Goal: Information Seeking & Learning: Find specific fact

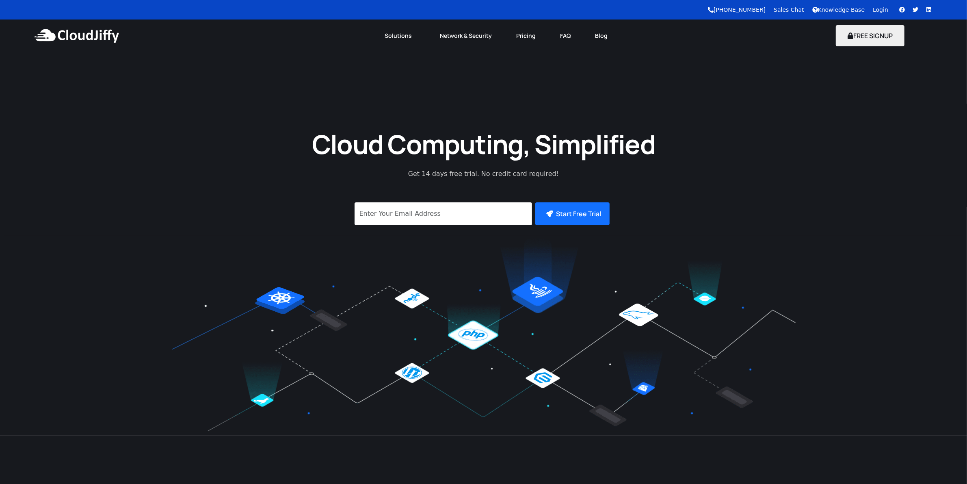
click at [879, 11] on link "Login" at bounding box center [880, 9] width 15 height 6
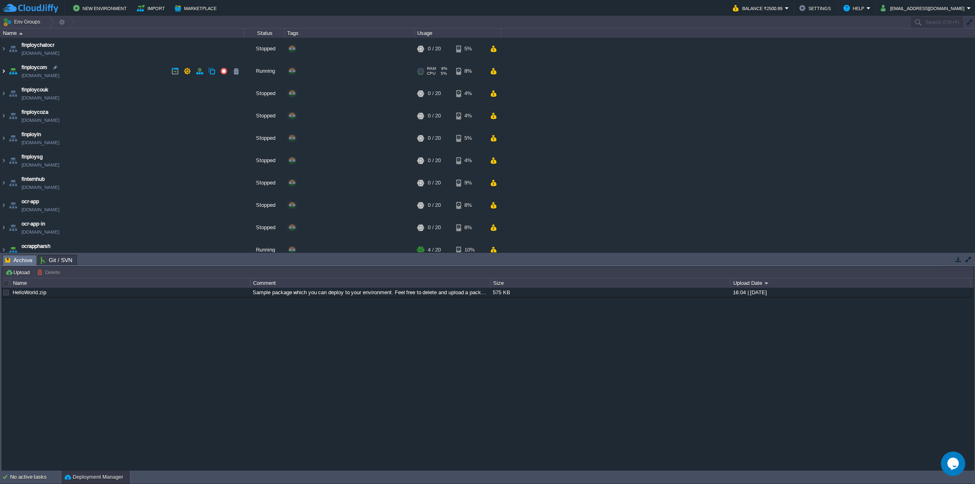
click at [3, 73] on img at bounding box center [3, 71] width 6 height 22
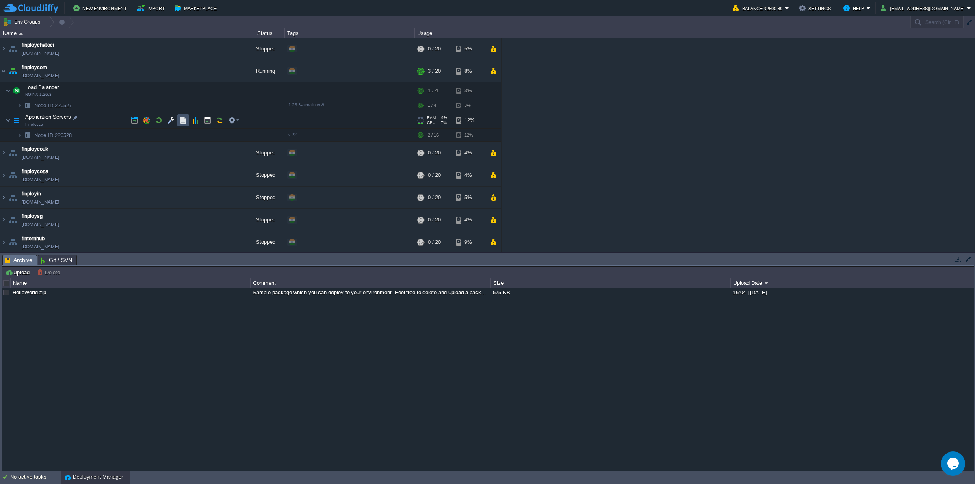
click at [181, 123] on button "button" at bounding box center [182, 120] width 7 height 7
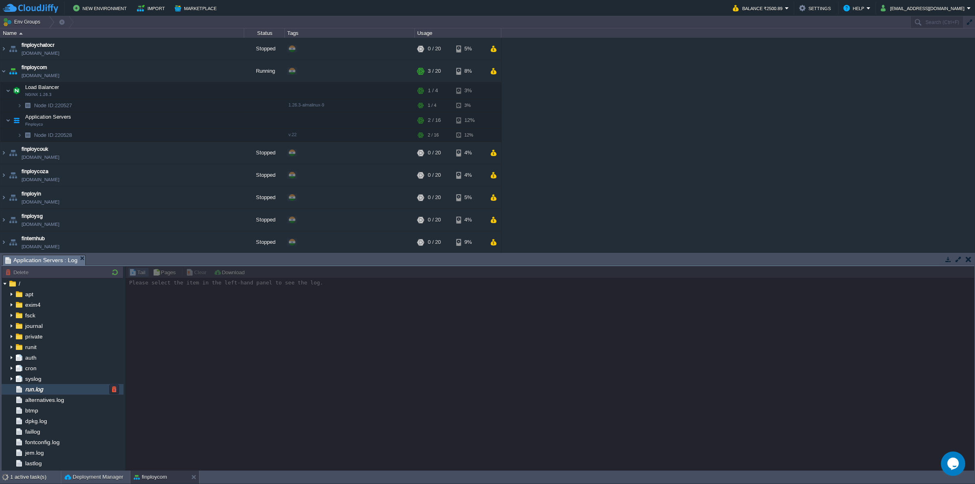
click at [44, 390] on span "run.log" at bounding box center [34, 388] width 21 height 7
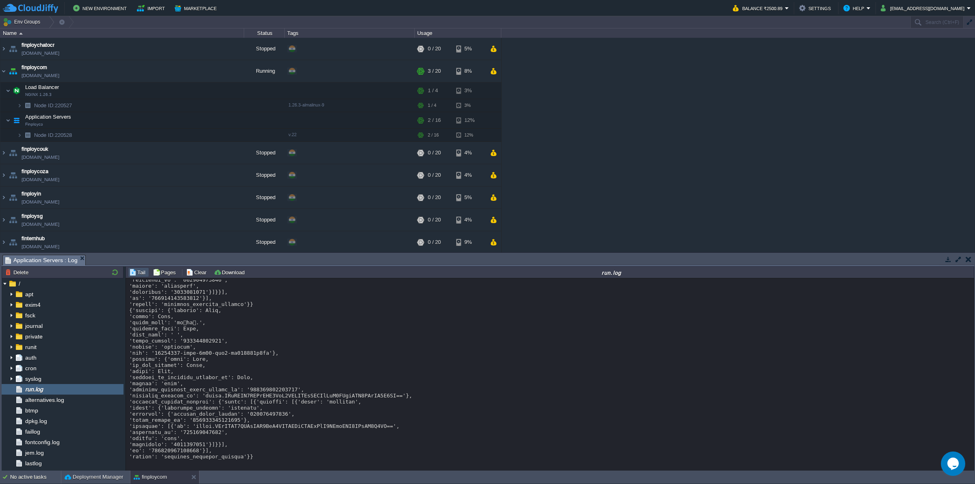
scroll to position [6512, 0]
drag, startPoint x: 248, startPoint y: 463, endPoint x: 240, endPoint y: 430, distance: 33.9
click at [240, 430] on div "Loading..." at bounding box center [550, 374] width 848 height 193
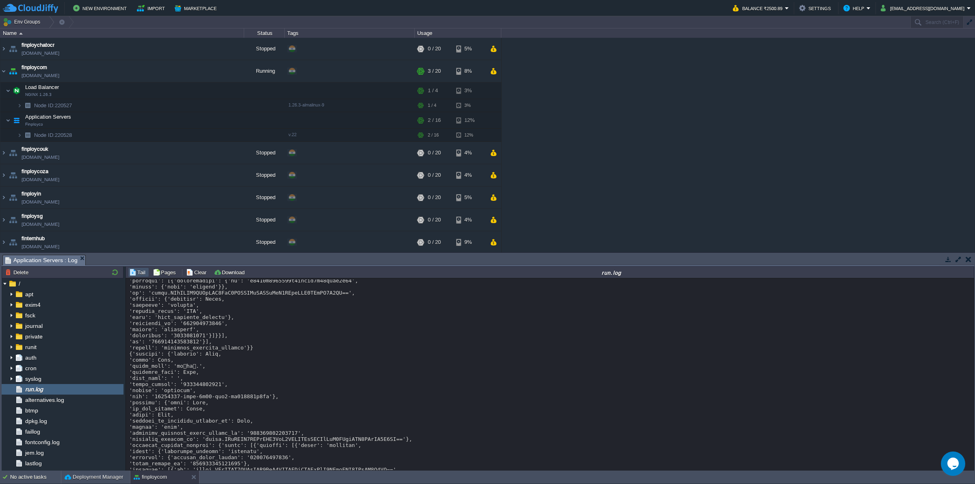
scroll to position [5953, 0]
drag, startPoint x: 214, startPoint y: 352, endPoint x: 183, endPoint y: 352, distance: 30.9
copy div "767657749'"
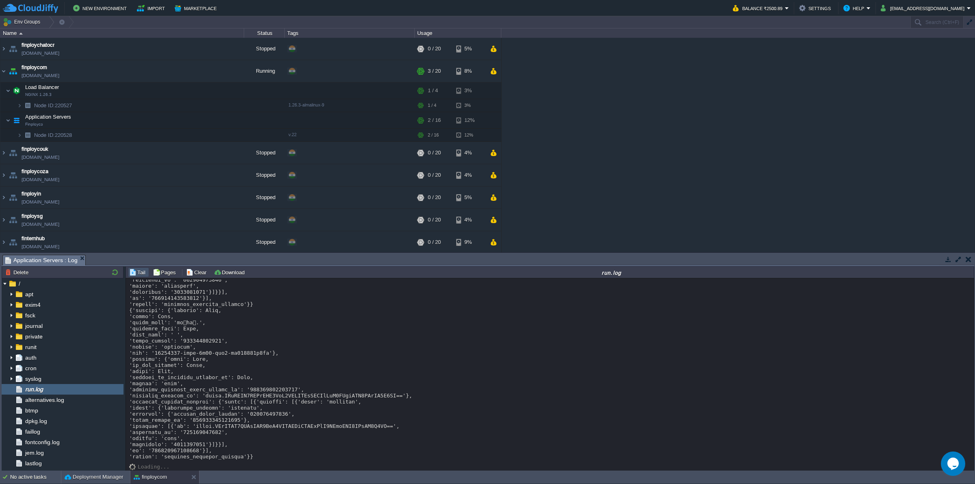
scroll to position [6004, 0]
copy div "767657749'"
drag, startPoint x: 130, startPoint y: 298, endPoint x: 164, endPoint y: 354, distance: 65.4
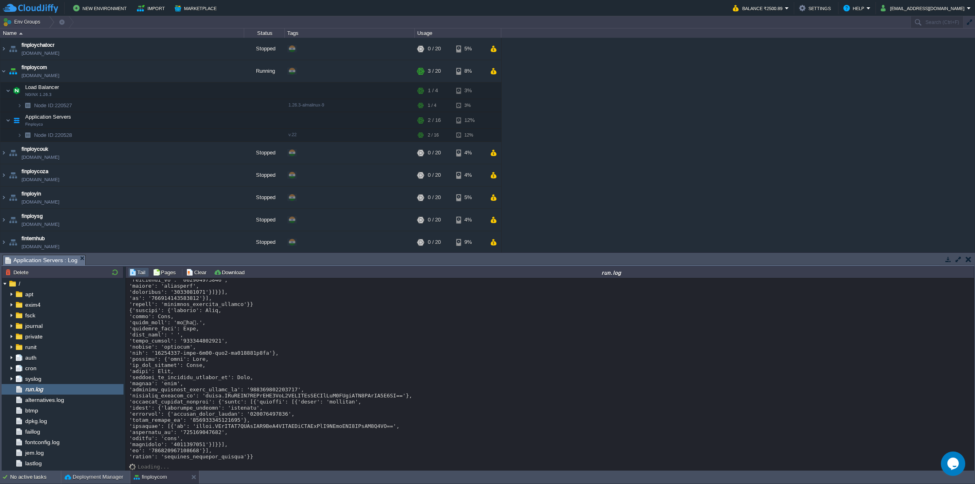
drag, startPoint x: 145, startPoint y: 324, endPoint x: 190, endPoint y: 367, distance: 62.0
click at [38, 387] on span "run.log" at bounding box center [34, 388] width 21 height 7
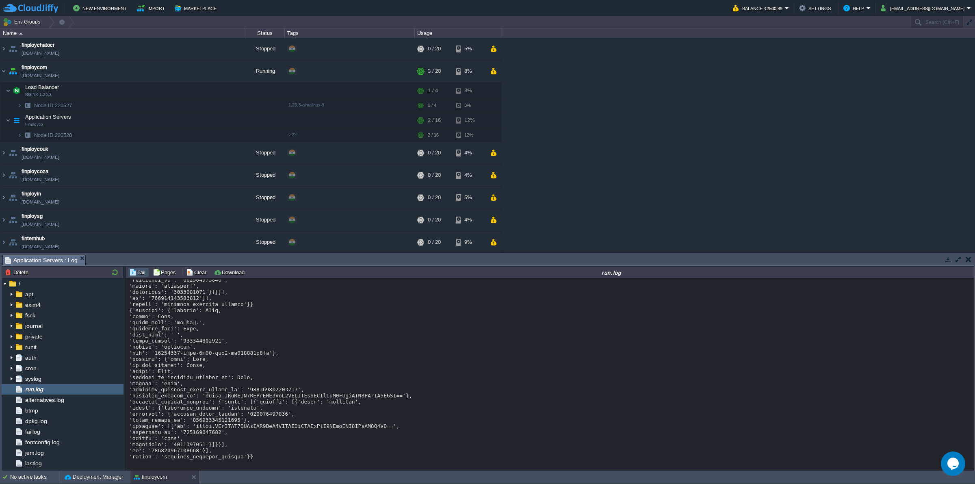
copy div "contact': {'country': None, 'email': None, 'first_name': 'தமிழன்.', 'language_c…"
drag, startPoint x: 257, startPoint y: 394, endPoint x: 211, endPoint y: 365, distance: 54.0
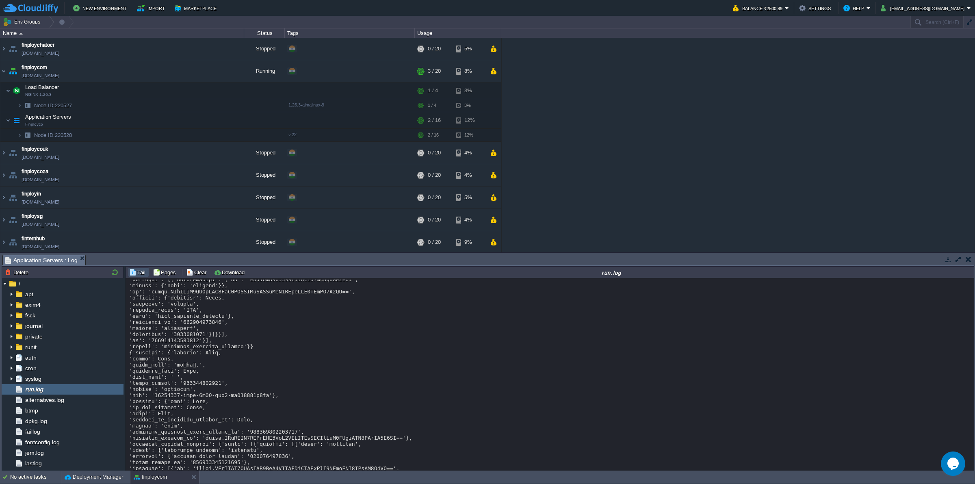
scroll to position [5953, 0]
drag, startPoint x: 131, startPoint y: 333, endPoint x: 145, endPoint y: 344, distance: 17.4
copy div "first_name': 'S🏹', 'language_code': 'en', 'last_name': ' ', 'phone_number': '91…"
